Goal: Task Accomplishment & Management: Complete application form

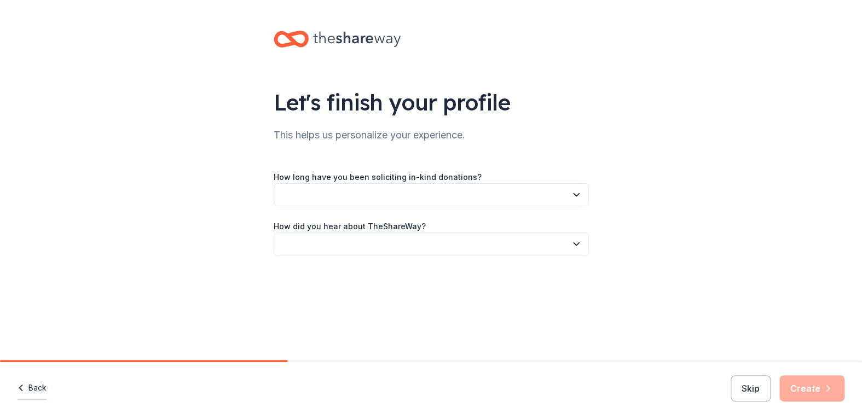
click at [39, 388] on button "Back" at bounding box center [32, 388] width 29 height 23
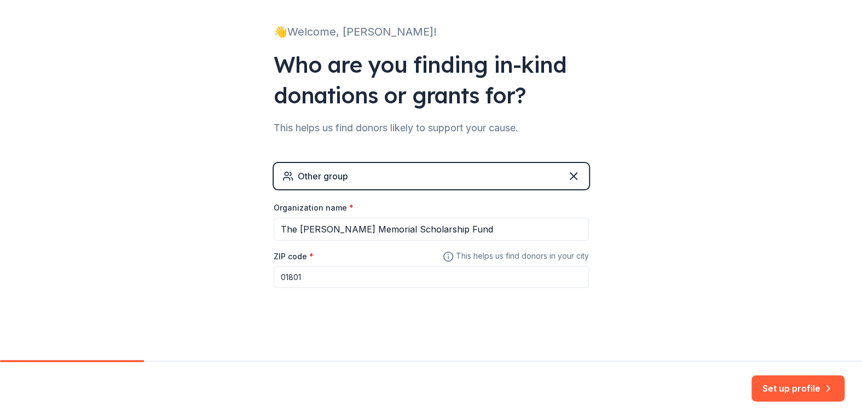
scroll to position [65, 0]
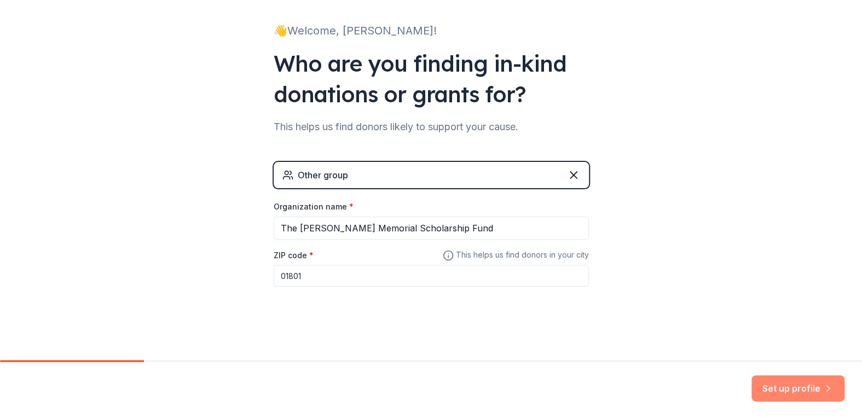
click at [783, 388] on button "Set up profile" at bounding box center [798, 389] width 93 height 26
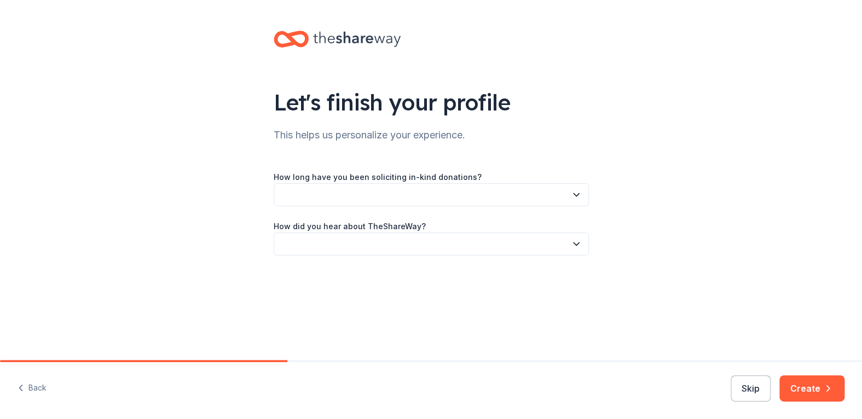
click at [476, 191] on button "button" at bounding box center [431, 194] width 315 height 23
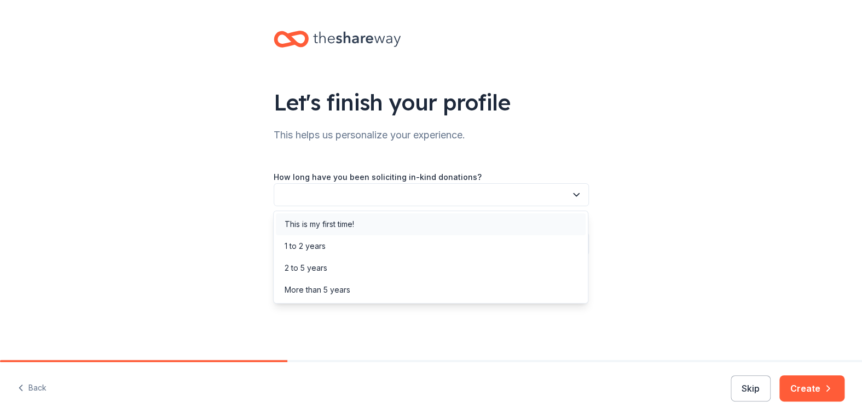
click at [306, 225] on div "This is my first time!" at bounding box center [320, 224] width 70 height 13
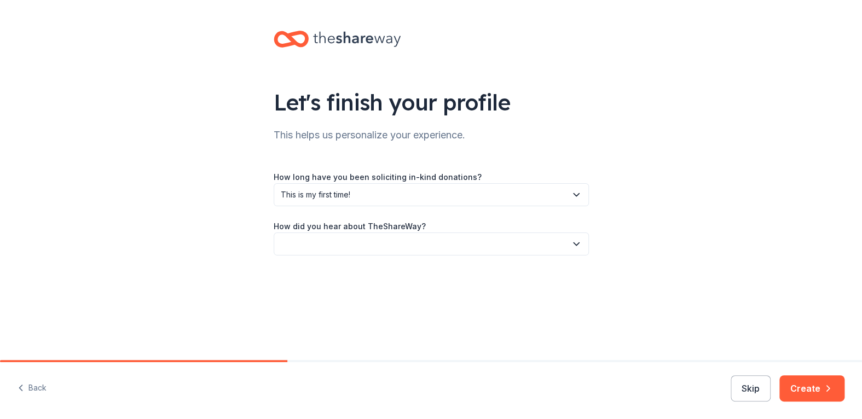
click at [315, 246] on button "button" at bounding box center [431, 244] width 315 height 23
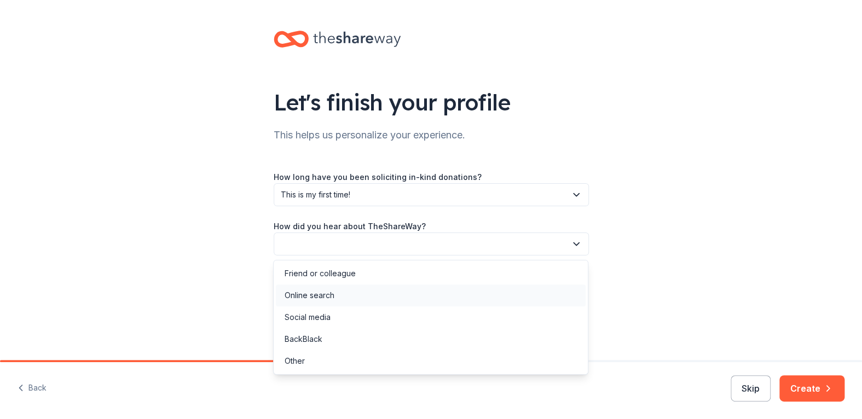
click at [314, 295] on div "Online search" at bounding box center [310, 295] width 50 height 13
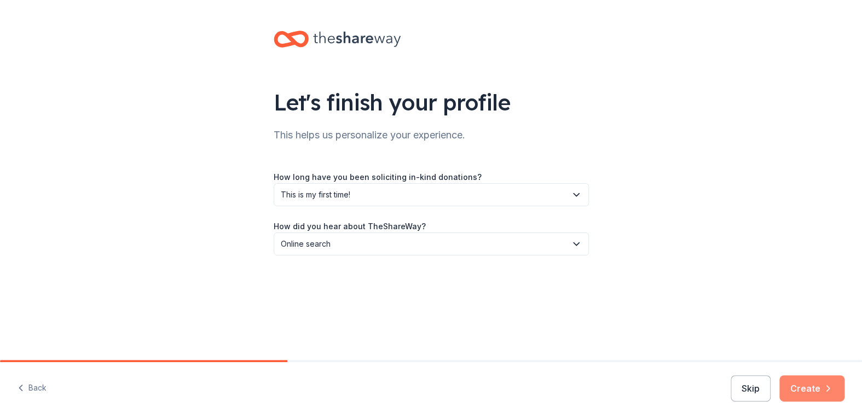
click at [803, 384] on button "Create" at bounding box center [812, 389] width 65 height 26
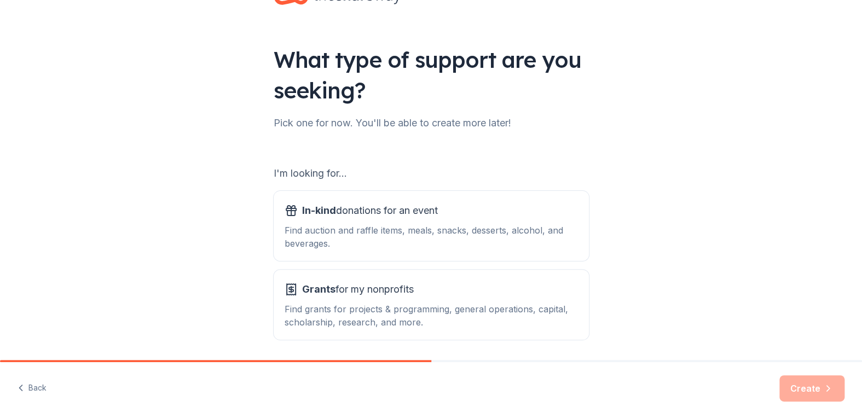
scroll to position [81, 0]
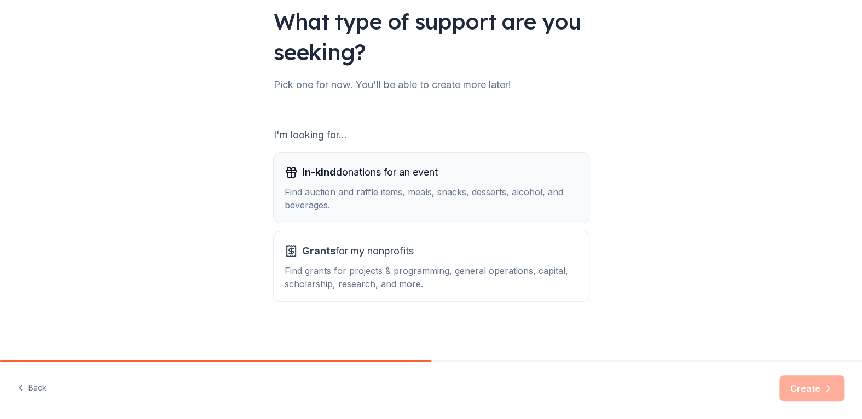
click at [445, 193] on div "Find auction and raffle items, meals, snacks, desserts, alcohol, and beverages." at bounding box center [432, 199] width 294 height 26
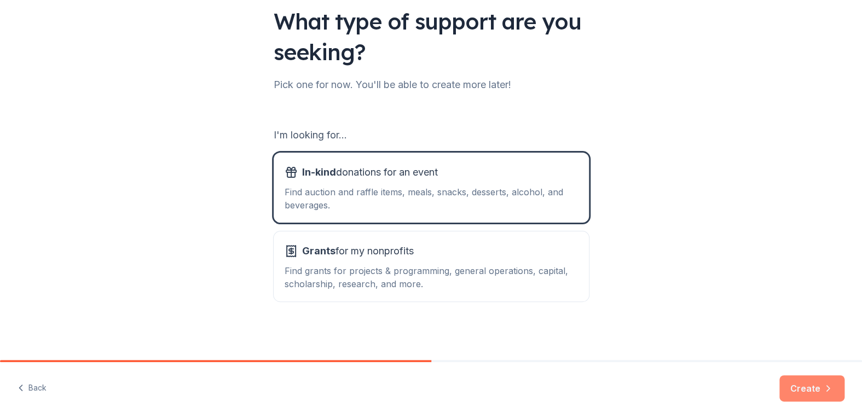
click at [804, 387] on button "Create" at bounding box center [812, 389] width 65 height 26
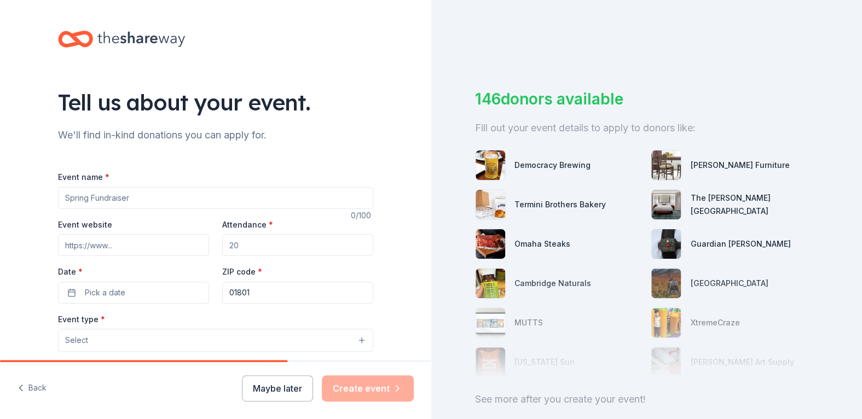
click at [164, 193] on input "Event name *" at bounding box center [215, 198] width 315 height 22
type input "The [PERSON_NAME] Memorial Golf Tournament"
drag, startPoint x: 284, startPoint y: 244, endPoint x: 210, endPoint y: 243, distance: 74.5
click at [210, 243] on div "Event website Attendance * Date * Pick a date ZIP code * 01801" at bounding box center [215, 261] width 315 height 86
click at [252, 243] on input "Attendance *" at bounding box center [297, 245] width 151 height 22
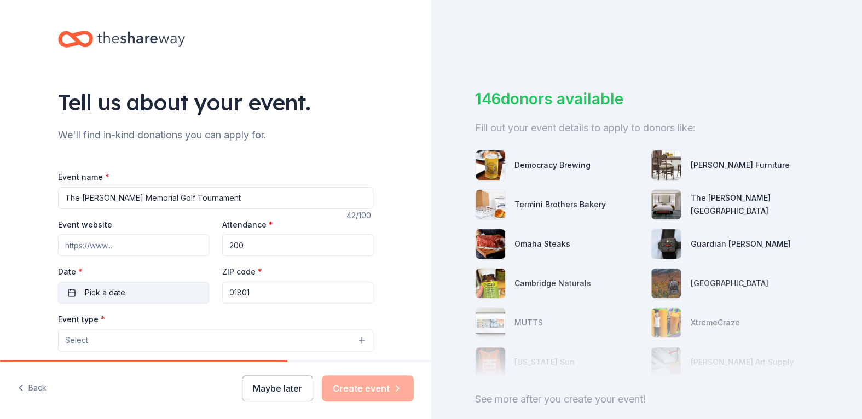
type input "200"
click at [114, 296] on span "Pick a date" at bounding box center [105, 292] width 41 height 13
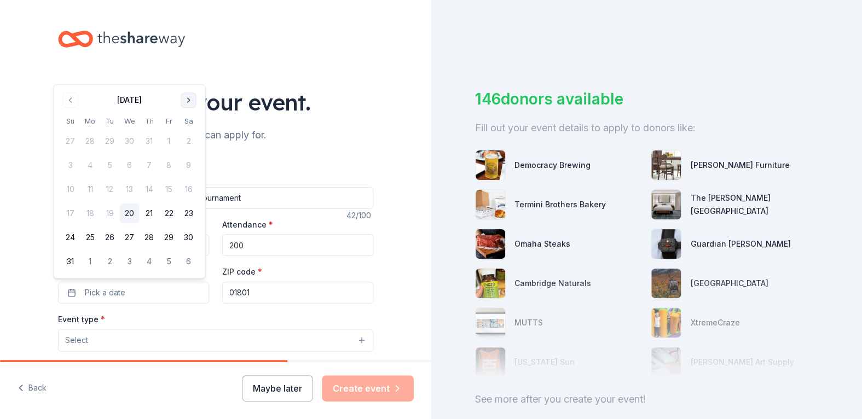
click at [187, 102] on button "Go to next month" at bounding box center [188, 100] width 15 height 15
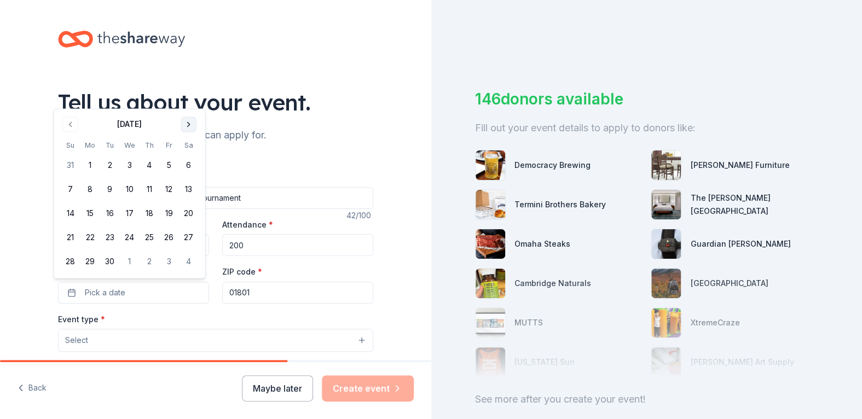
click at [185, 128] on button "Go to next month" at bounding box center [188, 124] width 15 height 15
click at [155, 191] on button "9" at bounding box center [150, 190] width 20 height 20
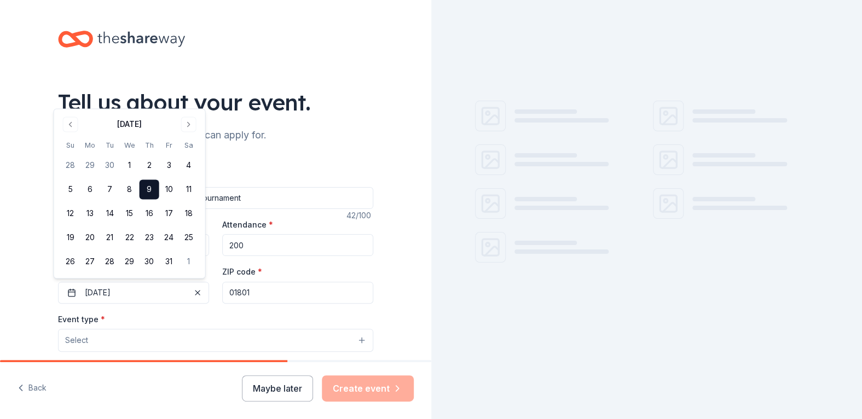
click at [262, 292] on input "01801" at bounding box center [297, 293] width 151 height 22
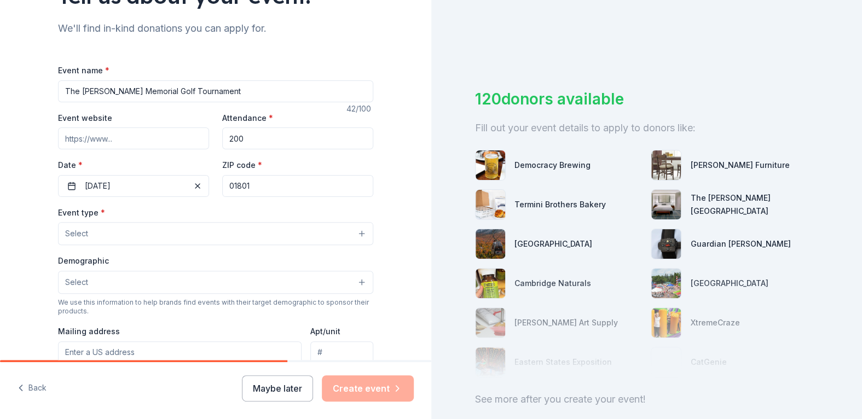
scroll to position [110, 0]
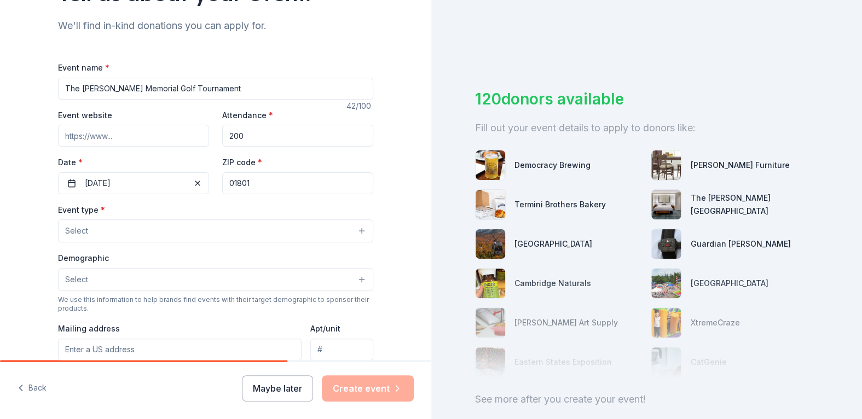
click at [206, 226] on button "Select" at bounding box center [215, 231] width 315 height 23
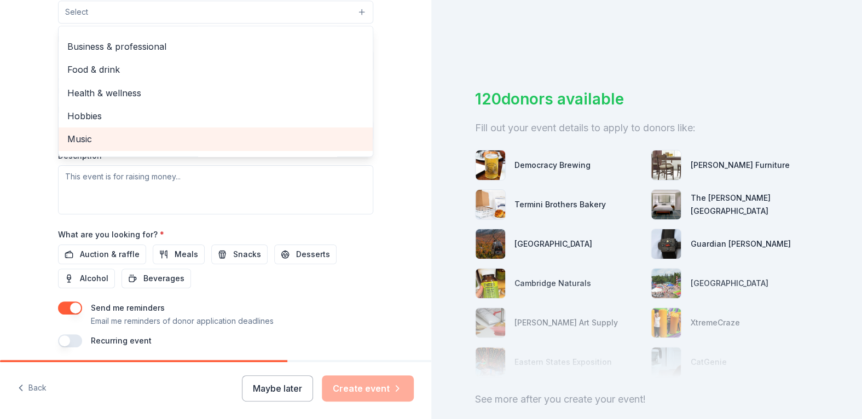
scroll to position [0, 0]
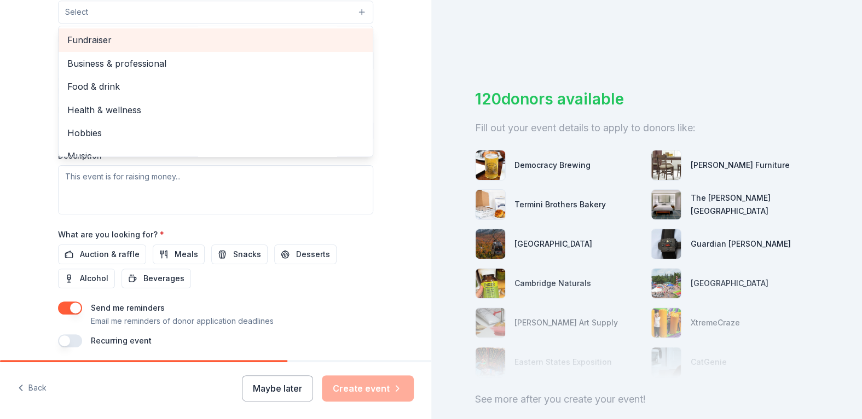
click at [93, 36] on span "Fundraiser" at bounding box center [215, 40] width 297 height 14
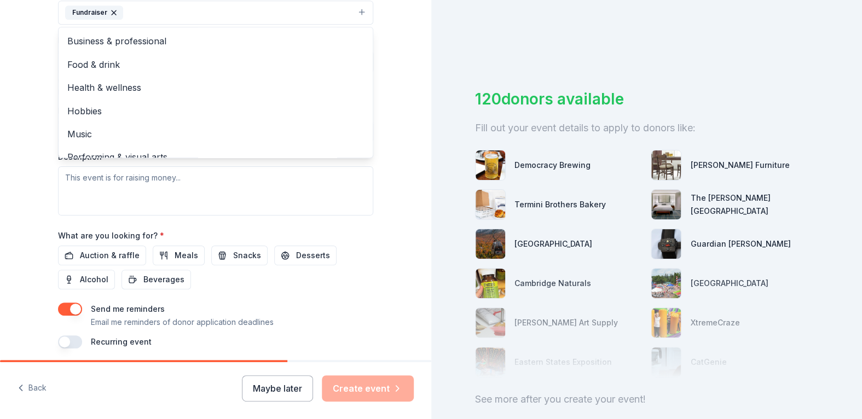
click at [399, 223] on div "Tell us about your event. We'll find in-kind donations you can apply for. Event…" at bounding box center [216, 36] width 432 height 730
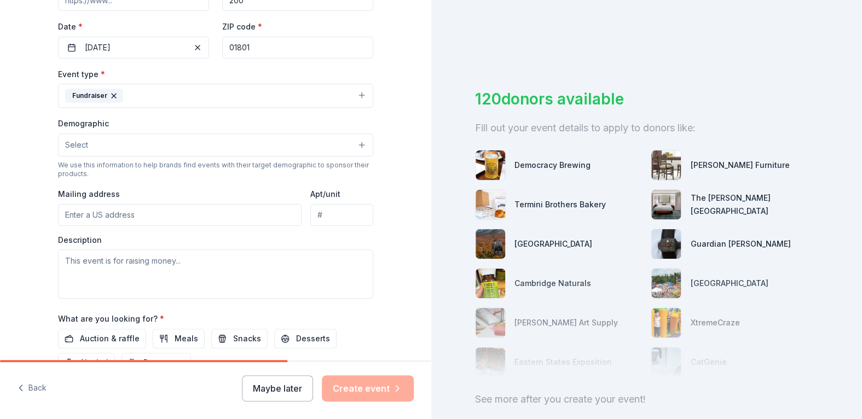
scroll to position [218, 0]
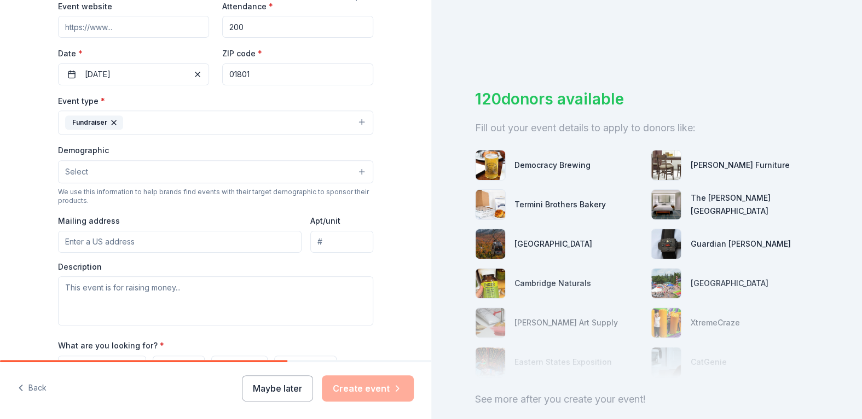
click at [358, 168] on button "Select" at bounding box center [215, 171] width 315 height 23
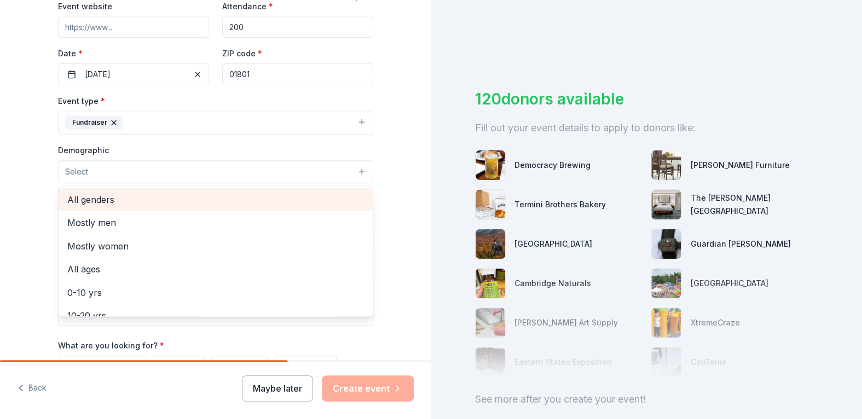
click at [82, 198] on span "All genders" at bounding box center [215, 200] width 297 height 14
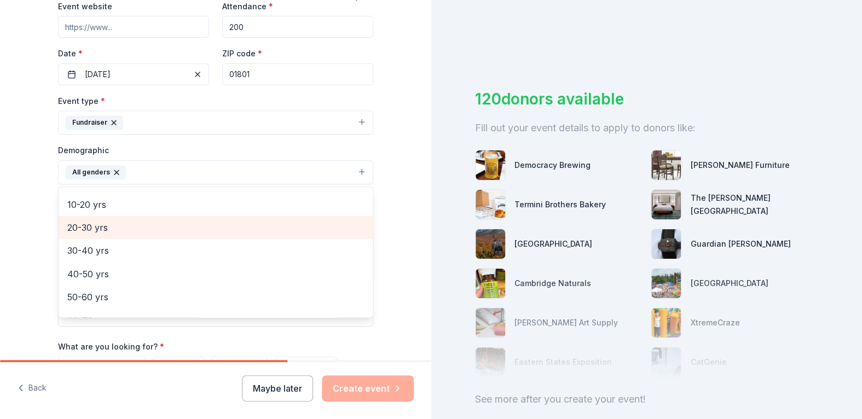
scroll to position [110, 0]
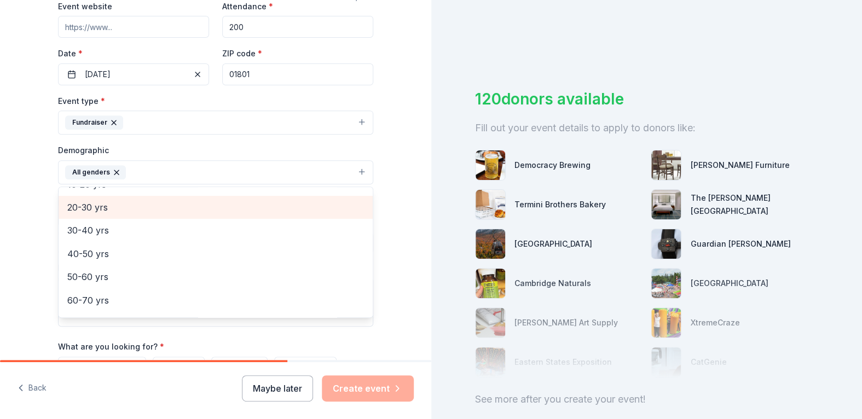
click at [107, 208] on span "20-30 yrs" at bounding box center [215, 207] width 297 height 14
click at [96, 209] on span "30-40 yrs" at bounding box center [215, 207] width 297 height 14
click at [95, 208] on span "40-50 yrs" at bounding box center [215, 211] width 297 height 14
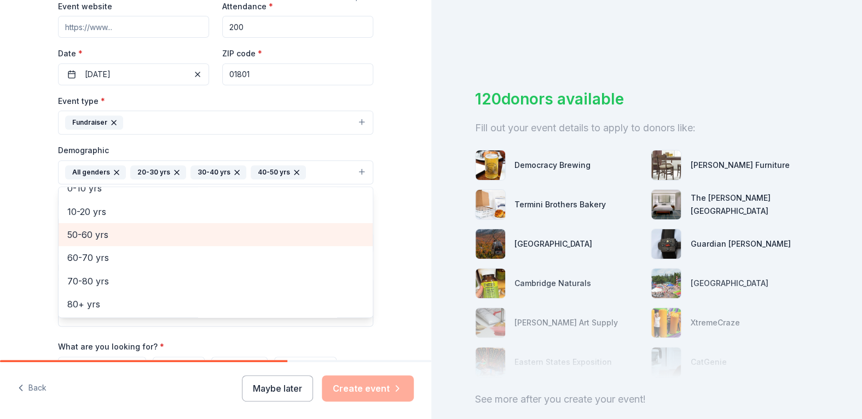
click at [94, 230] on span "50-60 yrs" at bounding box center [215, 235] width 297 height 14
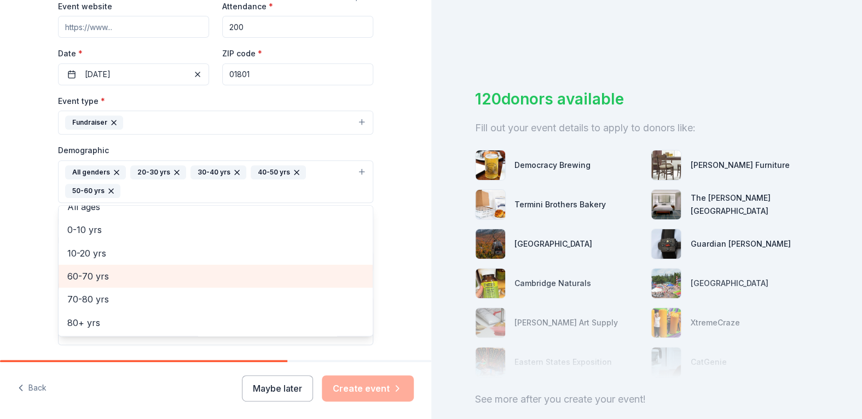
click at [93, 273] on span "60-70 yrs" at bounding box center [215, 276] width 297 height 14
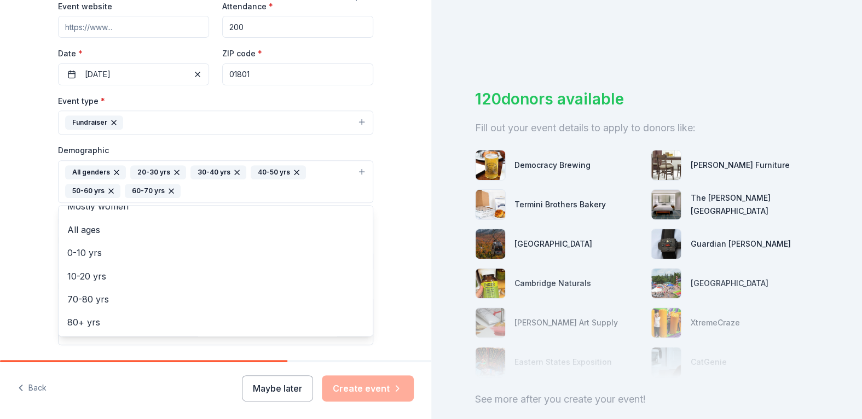
click at [393, 301] on div "Tell us about your event. We'll find in-kind donations you can apply for. Event…" at bounding box center [216, 157] width 432 height 750
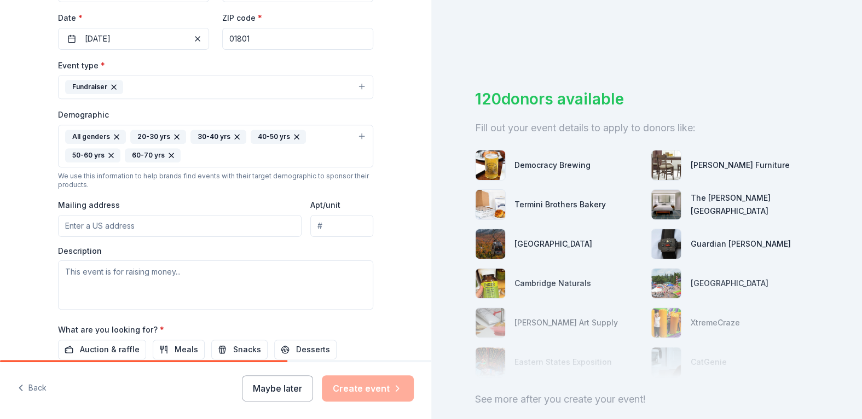
scroll to position [273, 0]
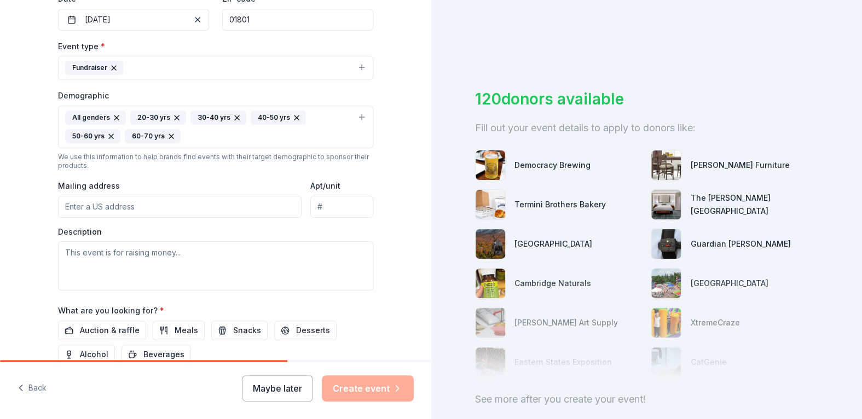
click at [136, 205] on input "Mailing address" at bounding box center [180, 207] width 244 height 22
type input "20 Gerry Street, Stoneham, MA, 02180"
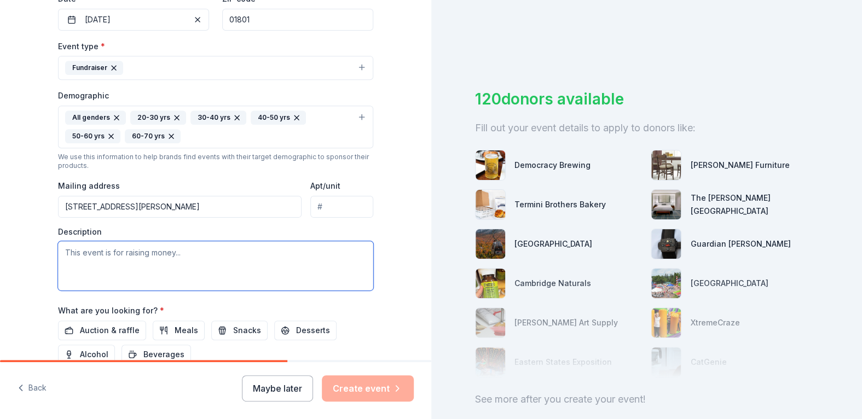
click at [117, 251] on textarea at bounding box center [215, 265] width 315 height 49
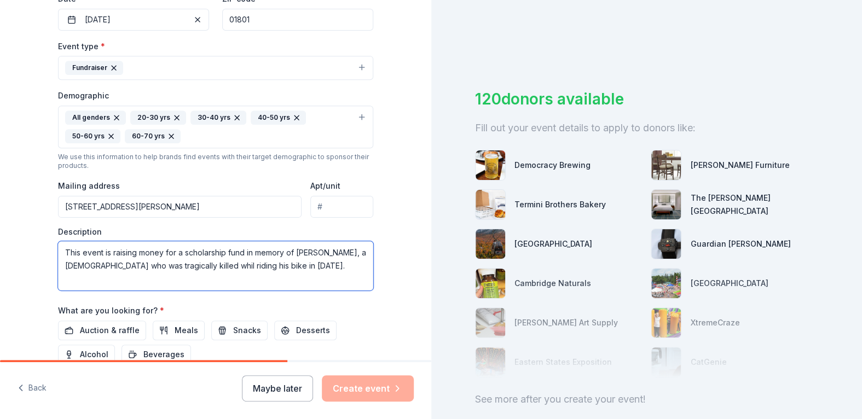
click at [206, 262] on textarea "This event is raising money for a scholarship fund in memory of Bobby Stocker, …" at bounding box center [215, 265] width 315 height 49
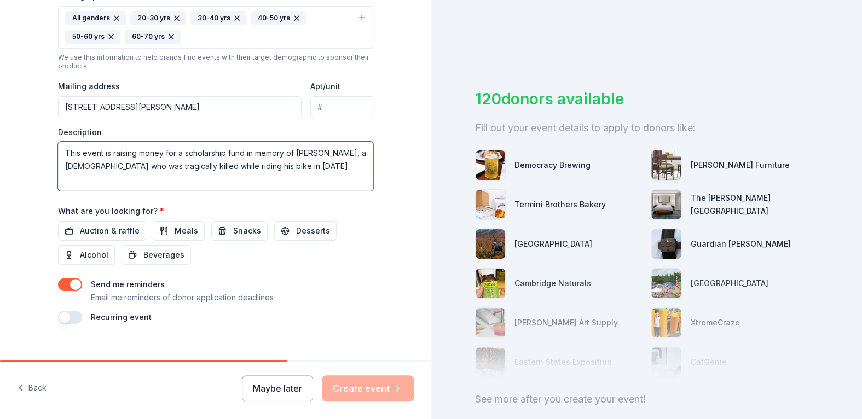
scroll to position [386, 0]
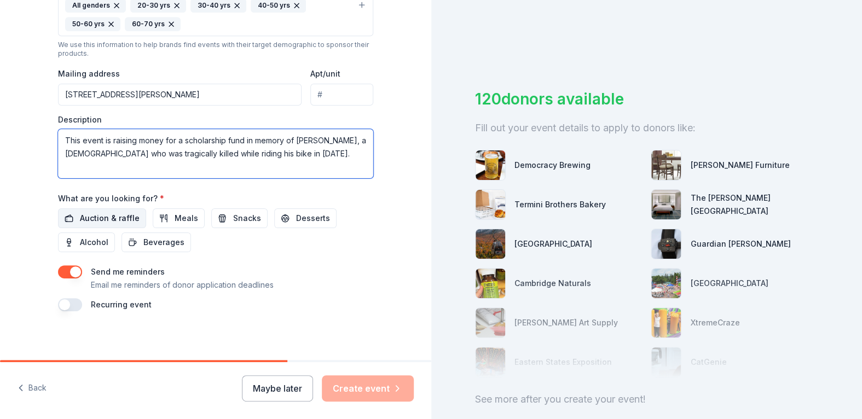
type textarea "This event is raising money for a scholarship fund in memory of Bobby Stocker, …"
click at [110, 215] on span "Auction & raffle" at bounding box center [110, 218] width 60 height 13
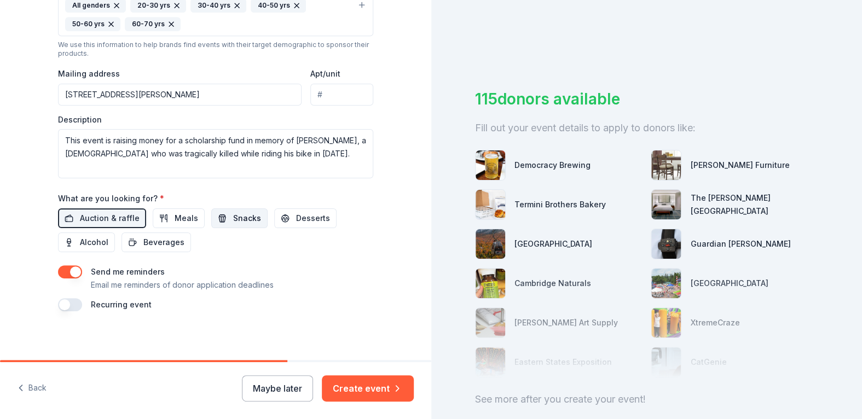
click at [243, 217] on span "Snacks" at bounding box center [247, 218] width 28 height 13
click at [67, 301] on button "button" at bounding box center [70, 304] width 24 height 13
click at [67, 269] on button "button" at bounding box center [70, 272] width 24 height 13
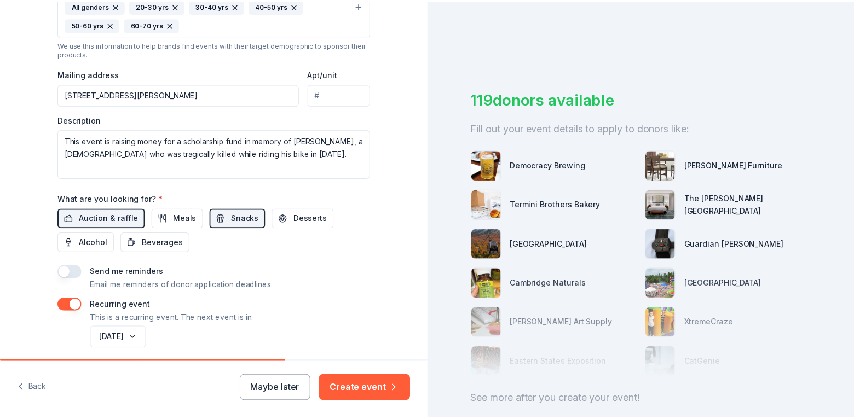
scroll to position [425, 0]
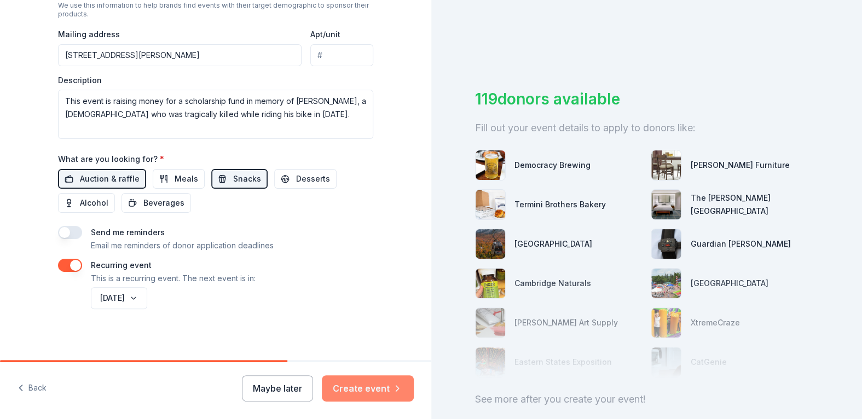
click at [364, 388] on button "Create event" at bounding box center [368, 389] width 92 height 26
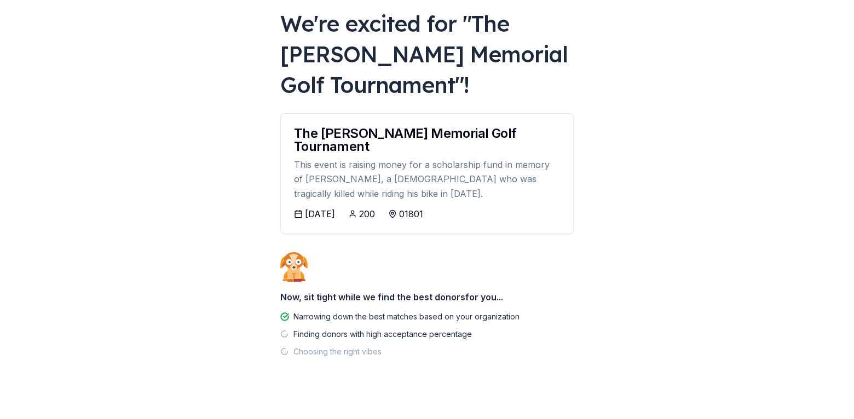
scroll to position [72, 0]
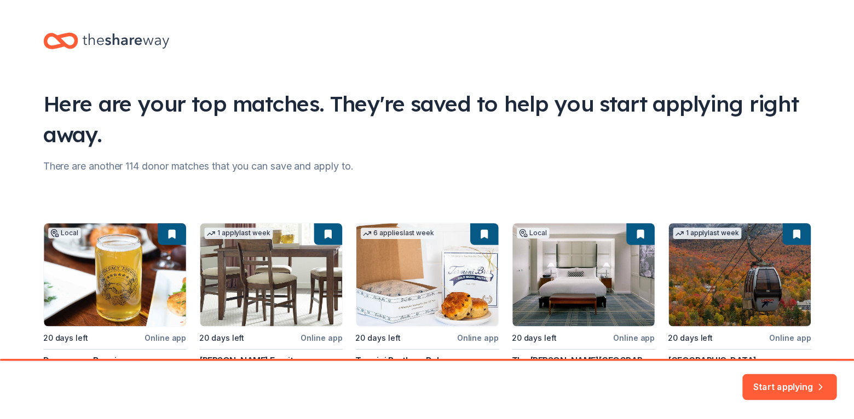
scroll to position [100, 0]
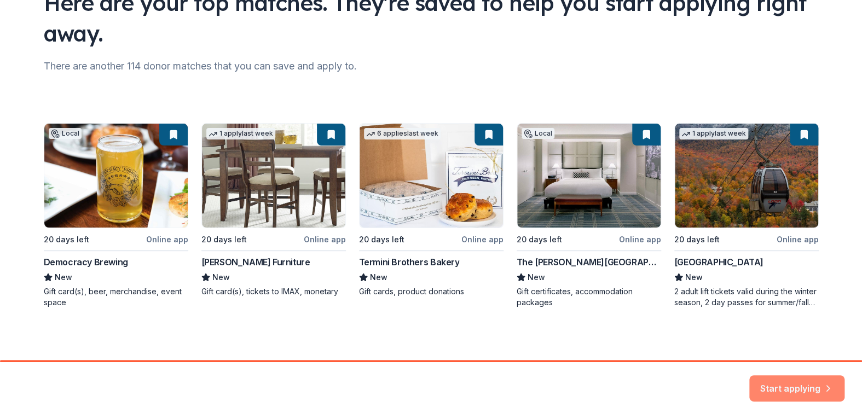
click at [811, 385] on button "Start applying" at bounding box center [797, 384] width 95 height 26
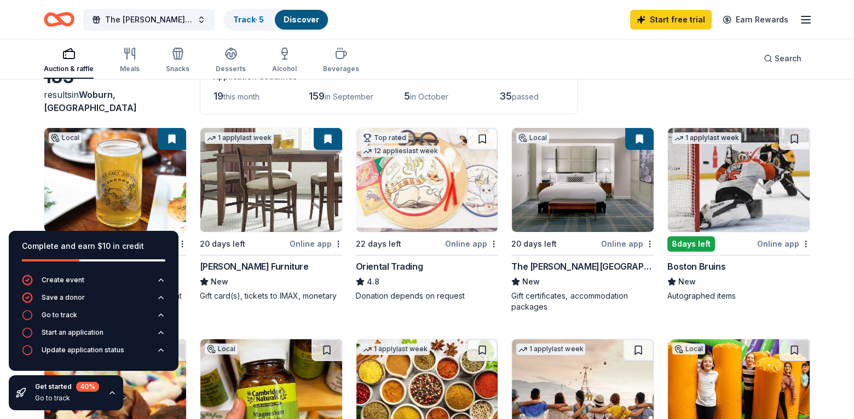
scroll to position [55, 0]
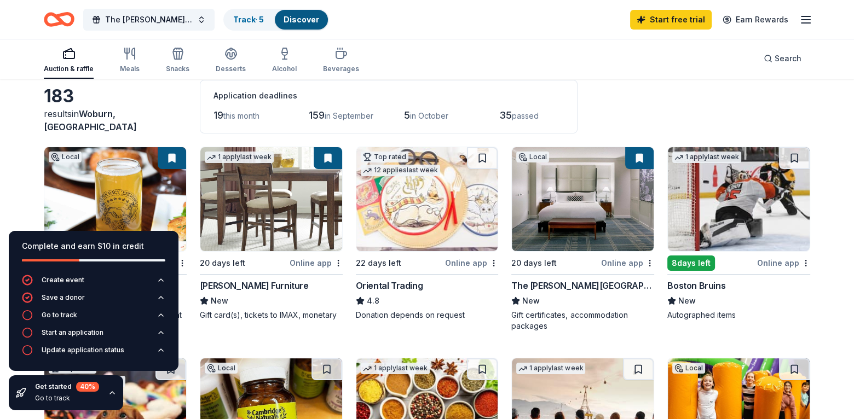
click at [276, 226] on img at bounding box center [271, 199] width 142 height 104
click at [772, 260] on div "Online app" at bounding box center [783, 263] width 53 height 14
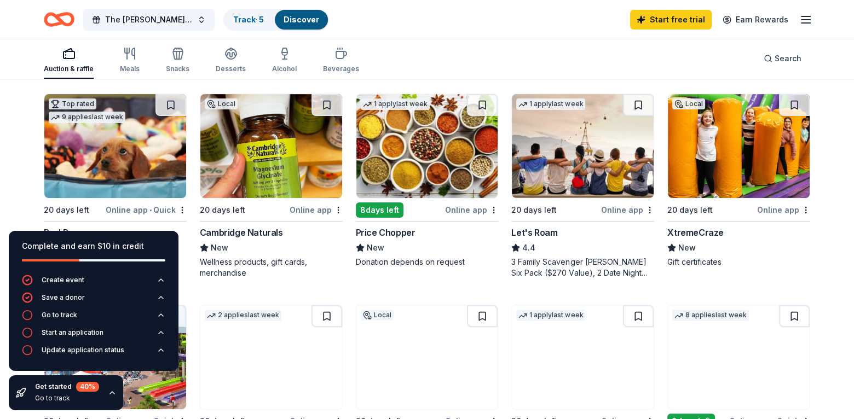
scroll to position [383, 0]
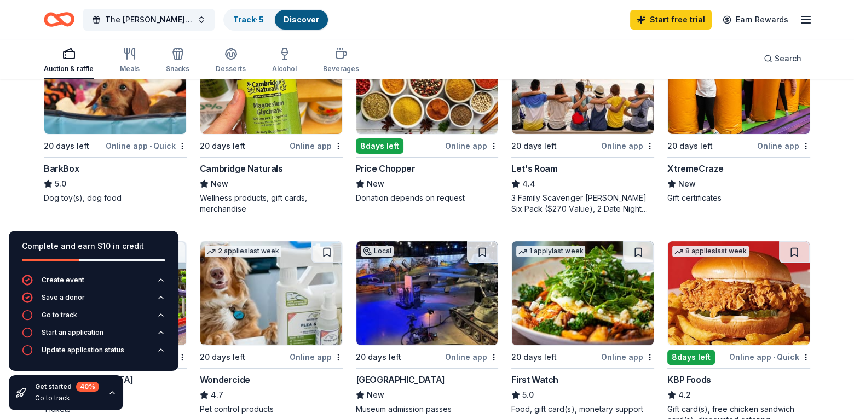
click at [85, 111] on img at bounding box center [115, 82] width 142 height 104
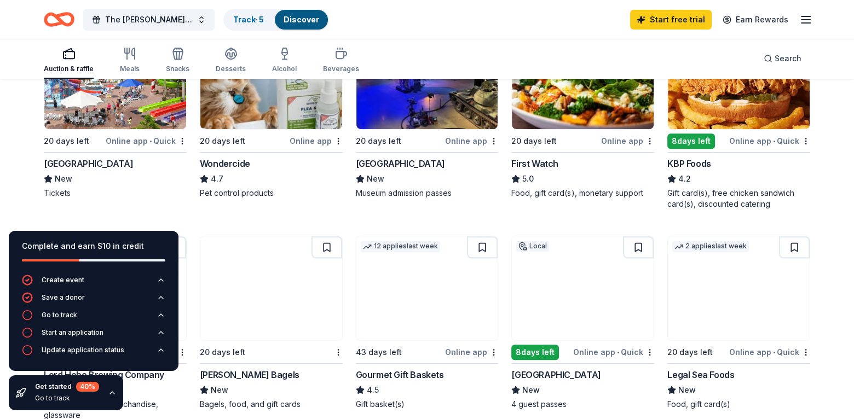
scroll to position [602, 0]
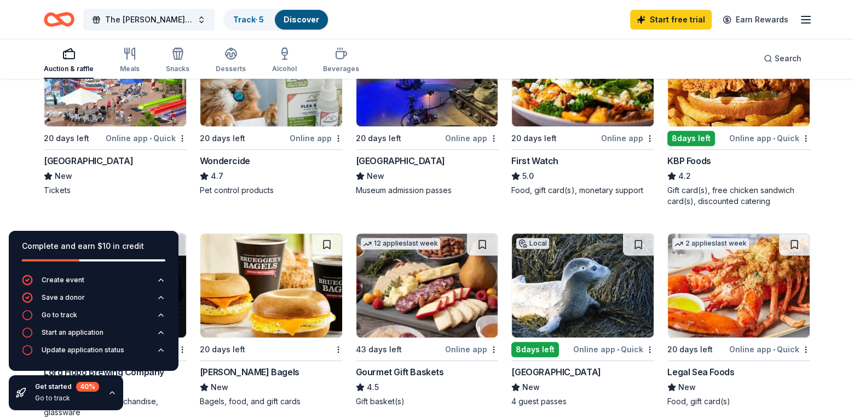
click at [64, 157] on div "Santa's Village" at bounding box center [88, 160] width 89 height 13
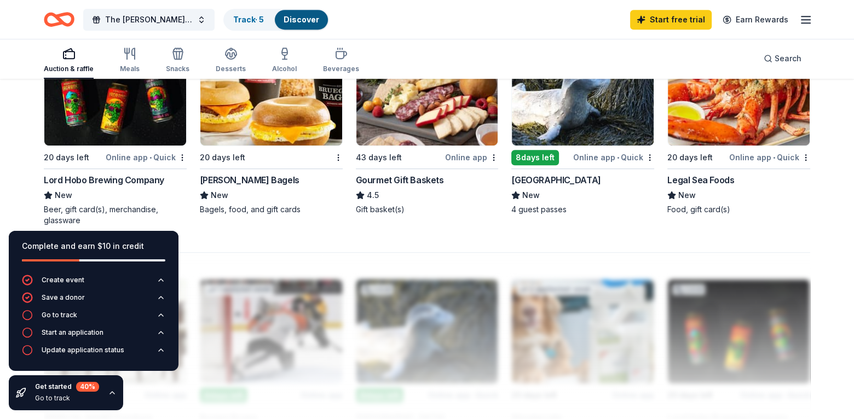
scroll to position [821, 0]
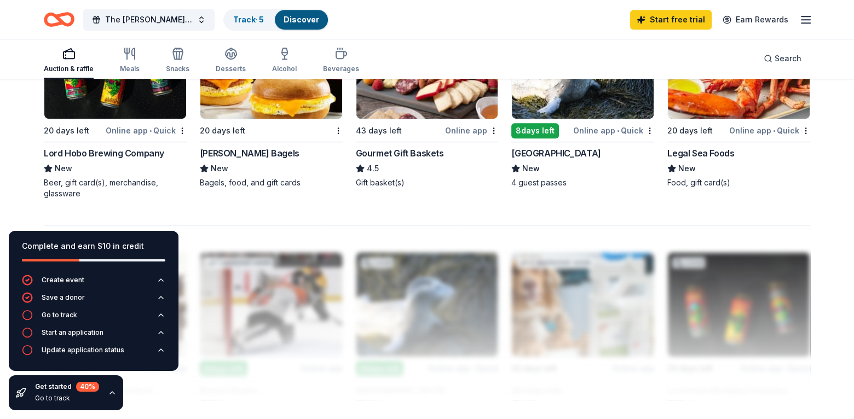
click at [134, 153] on div "Lord Hobo Brewing Company" at bounding box center [104, 153] width 120 height 13
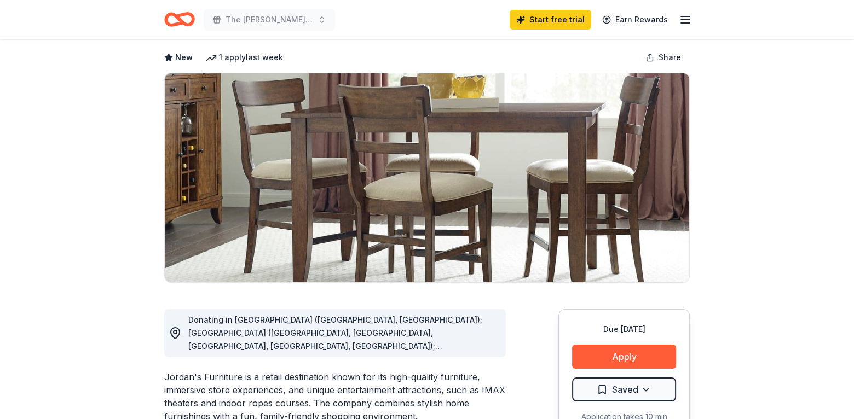
scroll to position [110, 0]
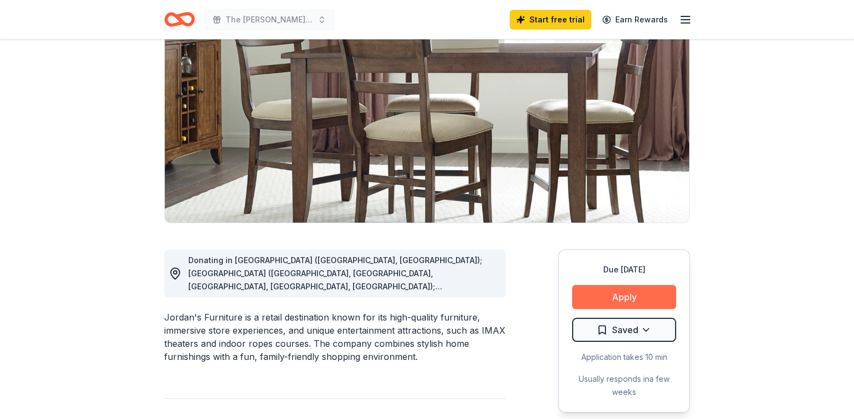
click at [620, 294] on button "Apply" at bounding box center [624, 297] width 104 height 24
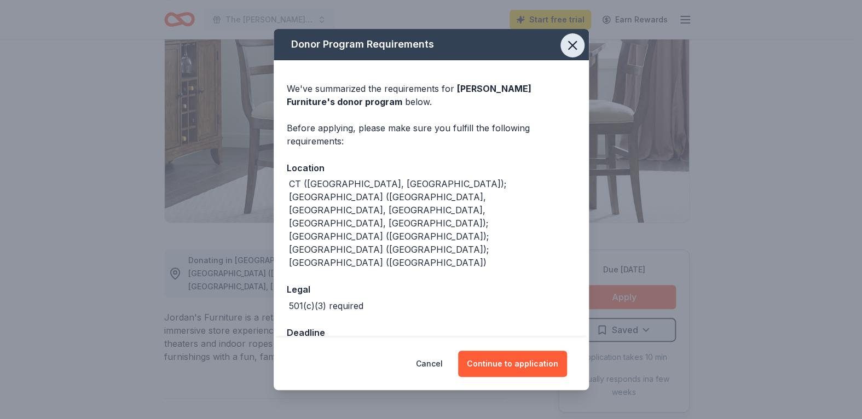
click at [575, 49] on icon "button" at bounding box center [573, 46] width 8 height 8
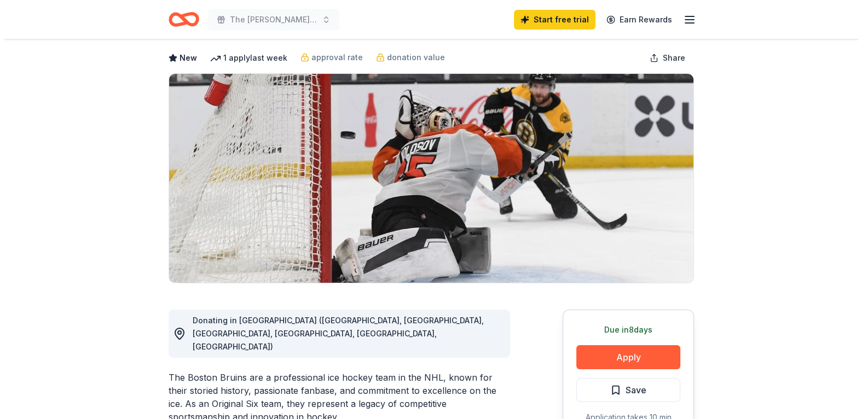
scroll to position [110, 0]
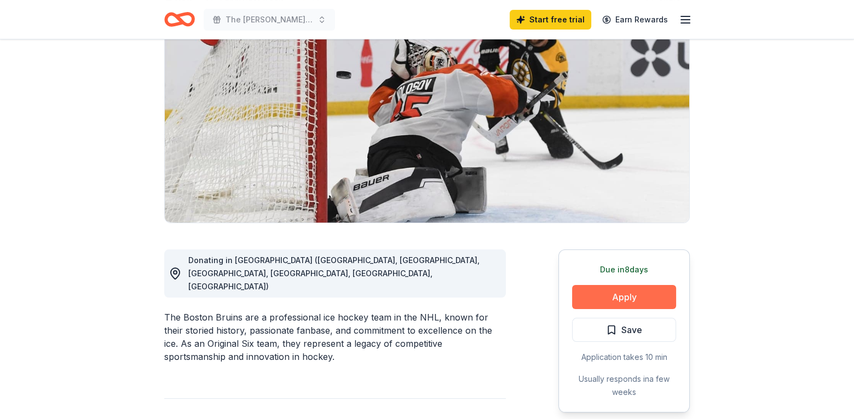
click at [623, 299] on button "Apply" at bounding box center [624, 297] width 104 height 24
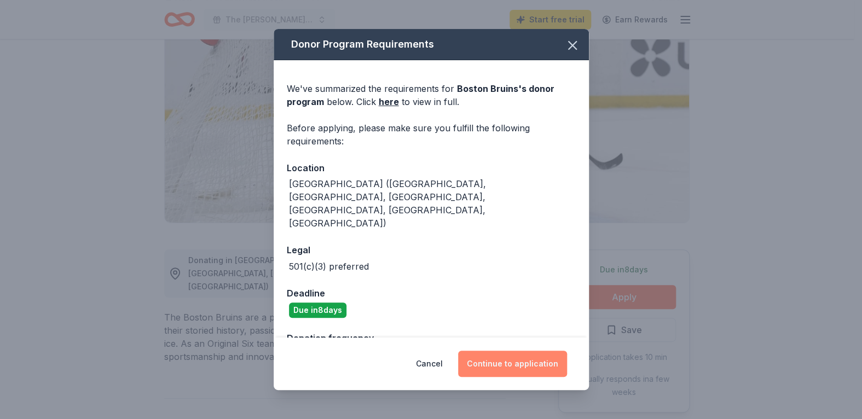
click at [516, 360] on button "Continue to application" at bounding box center [512, 364] width 109 height 26
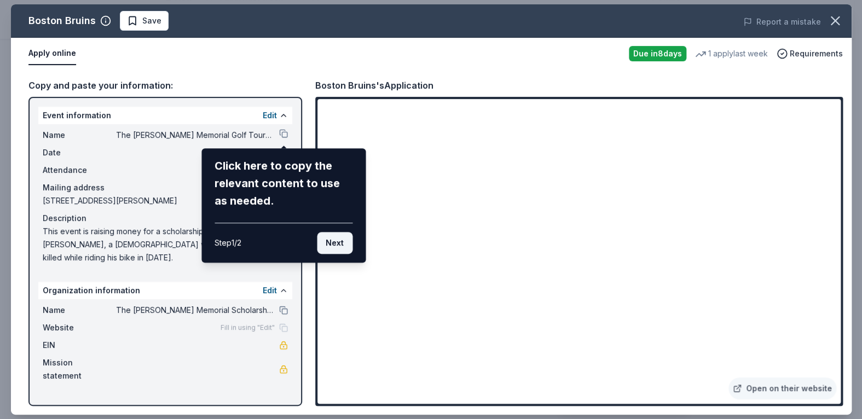
click at [332, 245] on button "Next" at bounding box center [335, 243] width 36 height 22
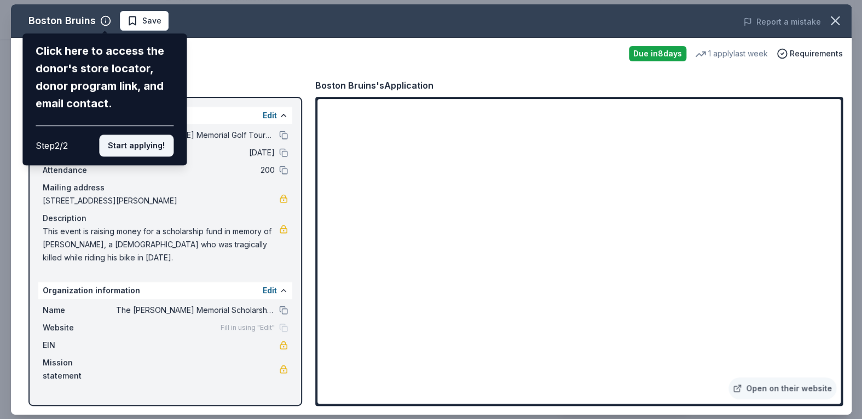
click at [117, 142] on button "Start applying!" at bounding box center [136, 146] width 74 height 22
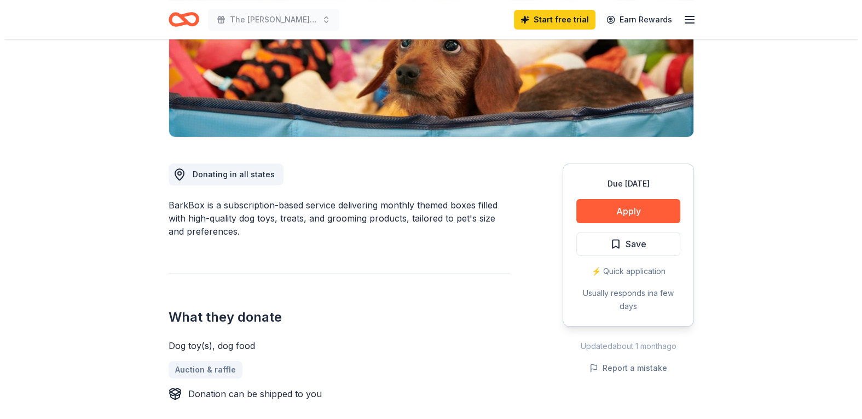
scroll to position [219, 0]
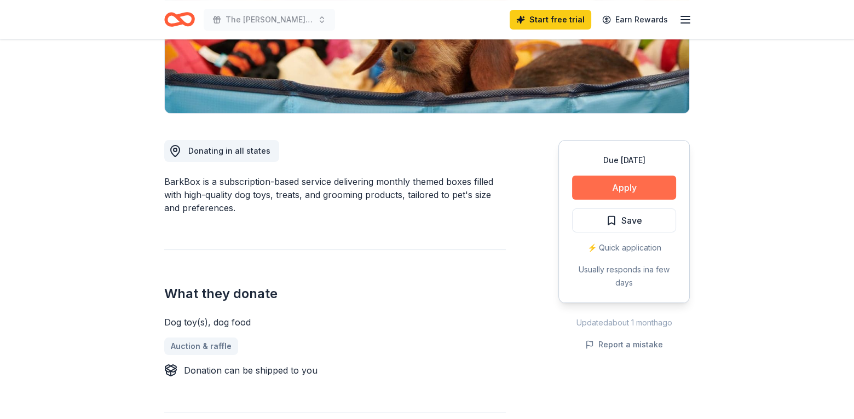
click at [626, 190] on button "Apply" at bounding box center [624, 188] width 104 height 24
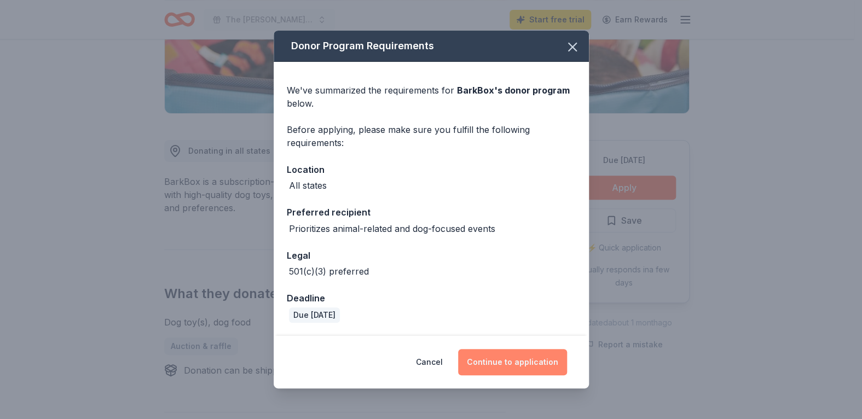
click at [503, 365] on button "Continue to application" at bounding box center [512, 362] width 109 height 26
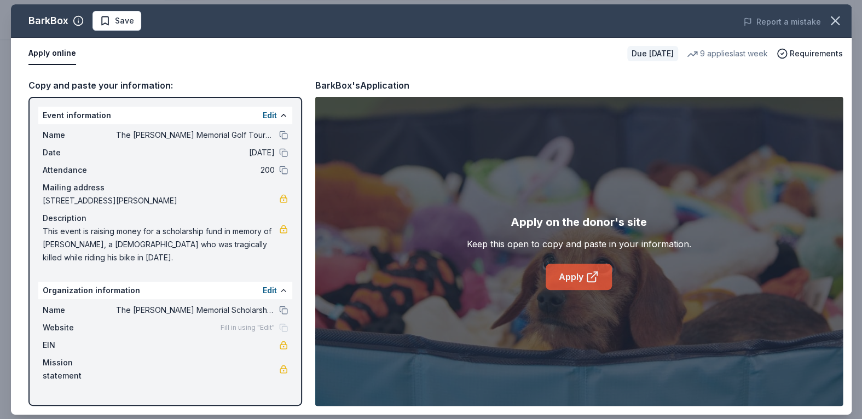
click at [606, 275] on link "Apply" at bounding box center [579, 277] width 66 height 26
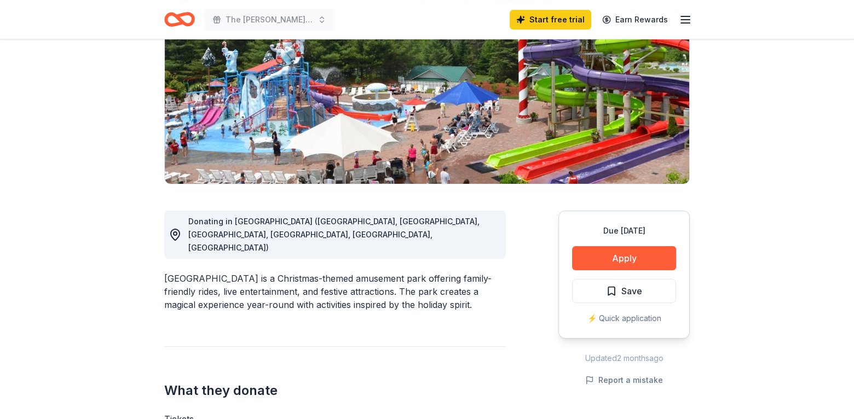
scroll to position [164, 0]
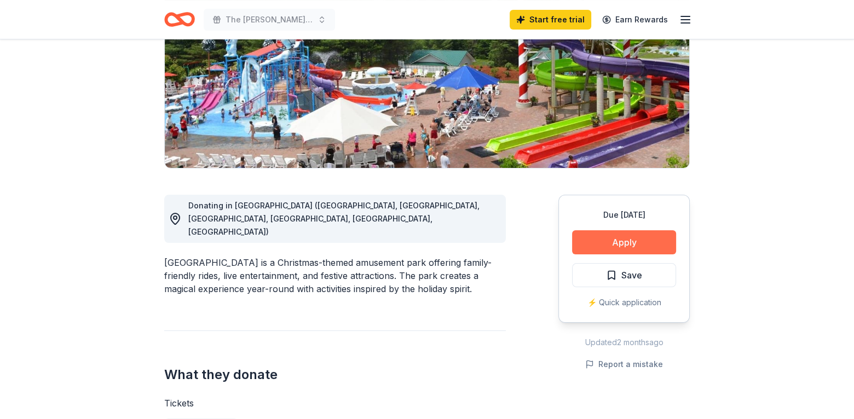
click at [606, 238] on button "Apply" at bounding box center [624, 243] width 104 height 24
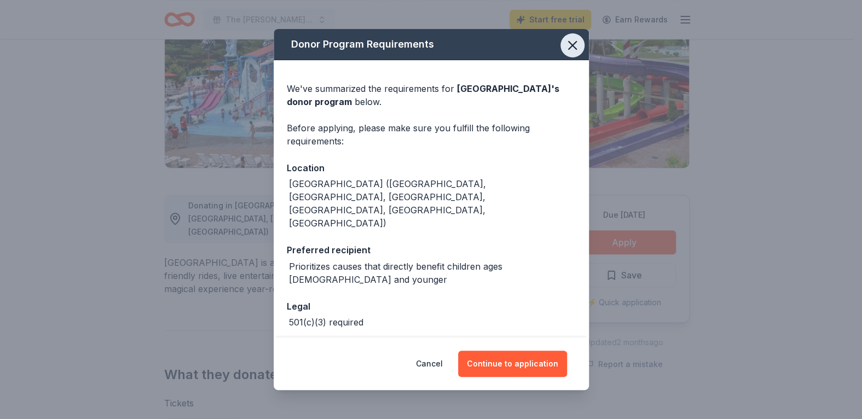
click at [565, 46] on icon "button" at bounding box center [572, 45] width 15 height 15
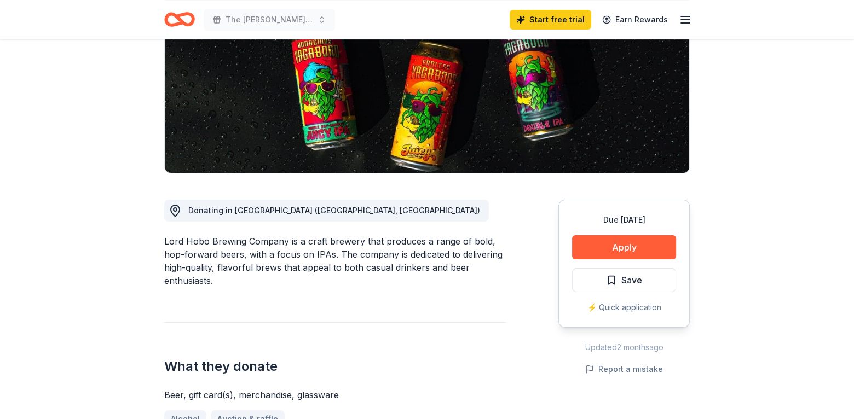
scroll to position [164, 0]
